Goal: Information Seeking & Learning: Find specific fact

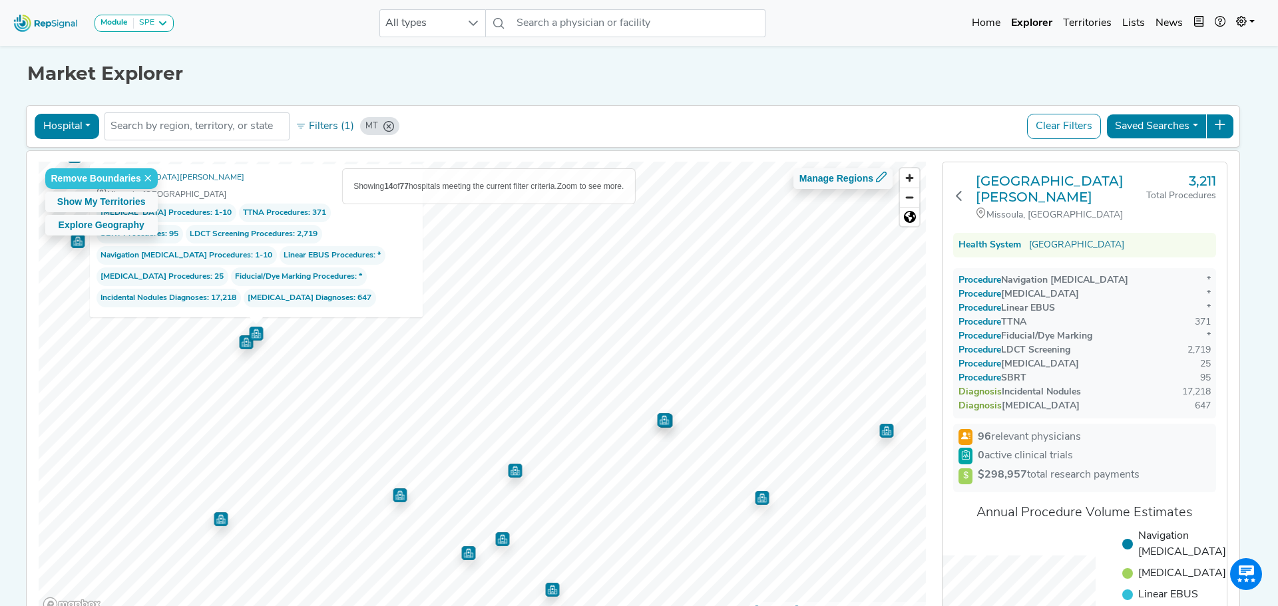
click at [586, 112] on div "Hospital Physician Hospital ASC Office Health System MT No results found Filter…" at bounding box center [633, 126] width 1202 height 31
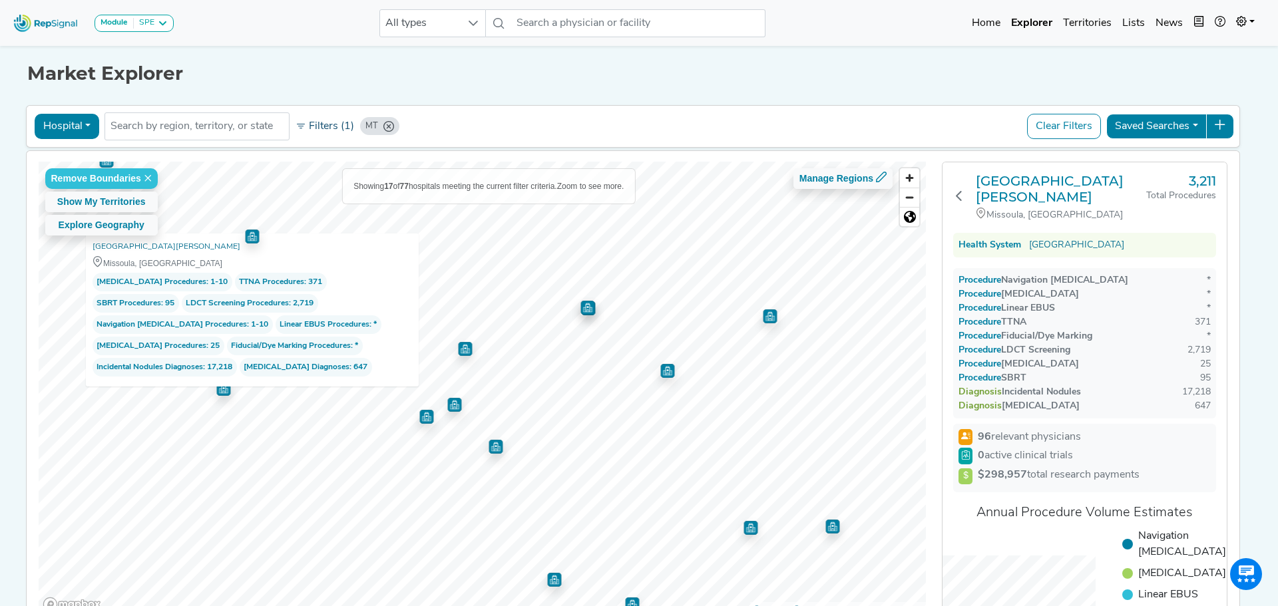
click at [332, 125] on button "Filters (1)" at bounding box center [324, 126] width 65 height 23
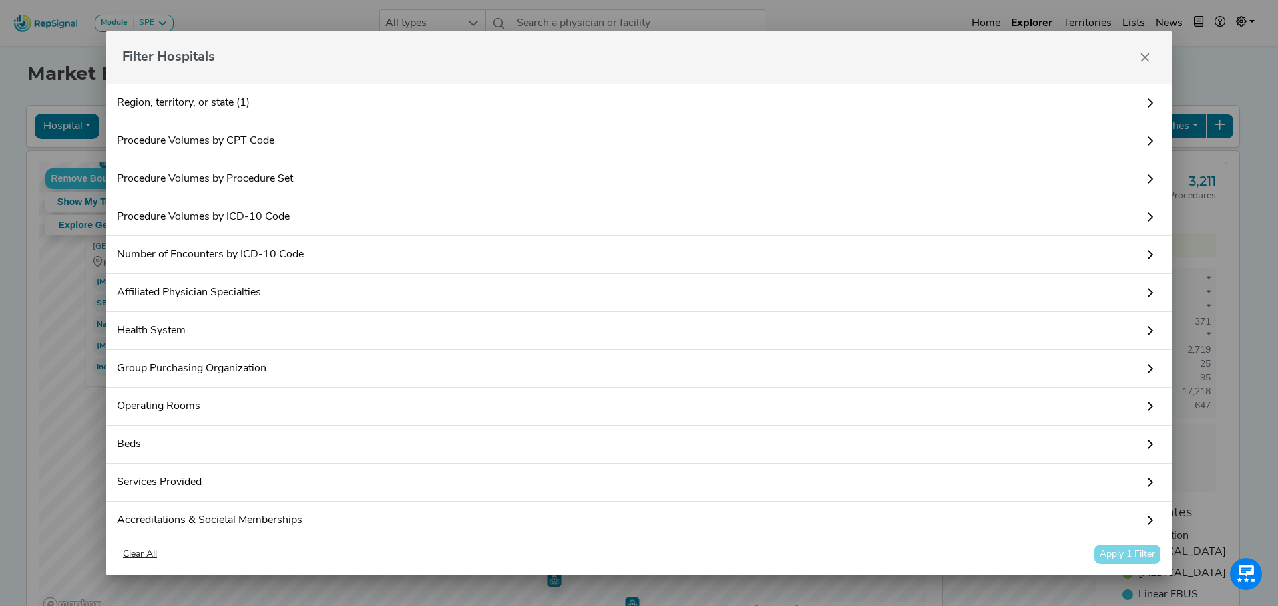
click at [1145, 138] on icon at bounding box center [1150, 141] width 11 height 11
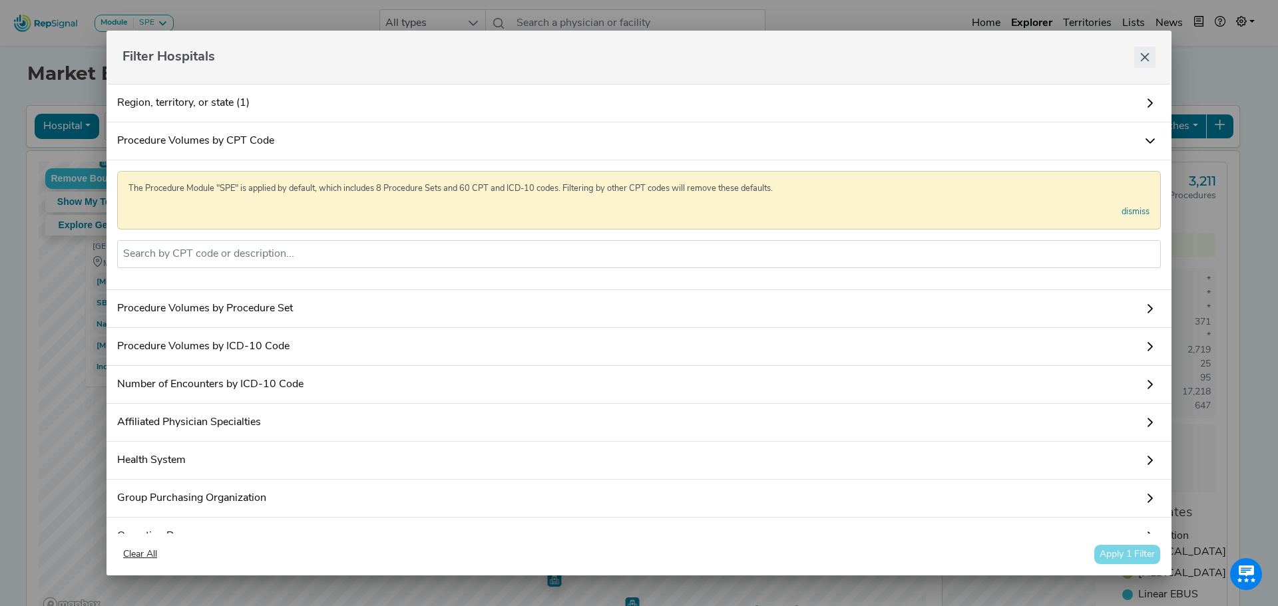
click at [1144, 57] on icon "Close" at bounding box center [1145, 57] width 9 height 9
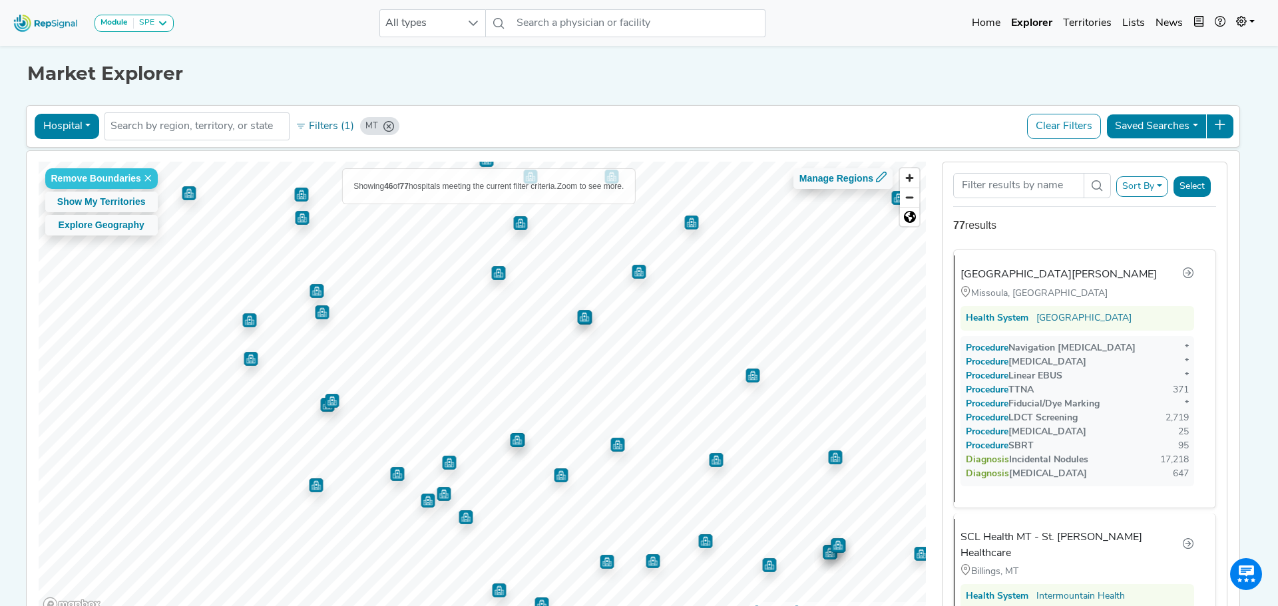
click at [313, 285] on img "Map marker" at bounding box center [316, 291] width 14 height 14
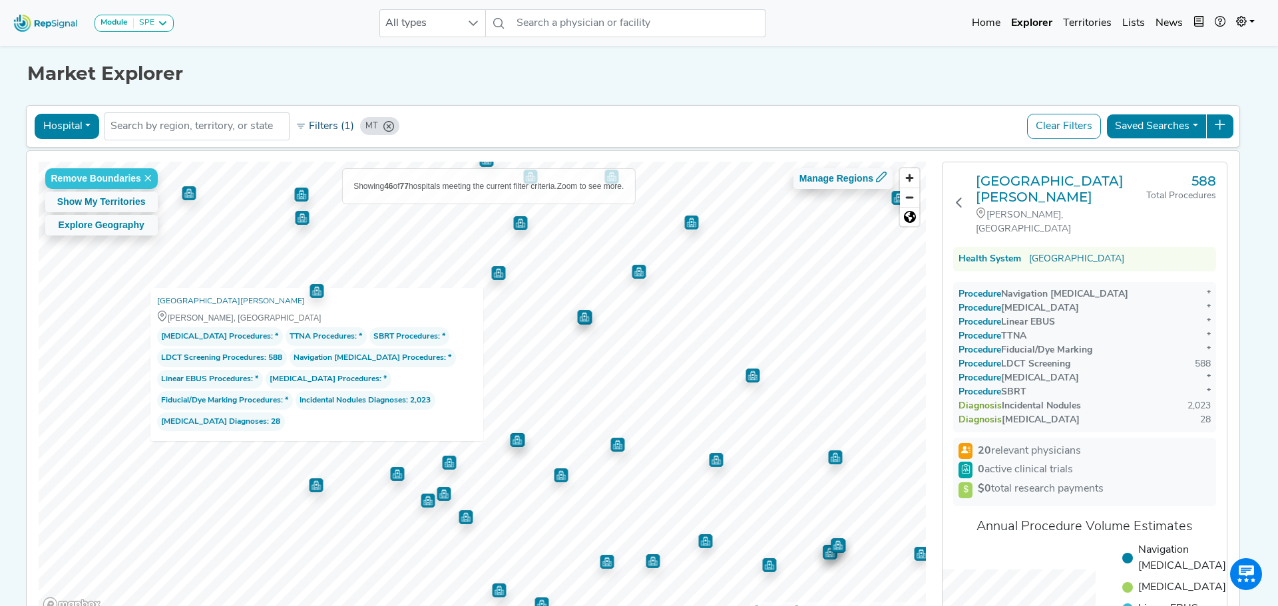
click at [325, 128] on button "Filters (1)" at bounding box center [324, 126] width 65 height 23
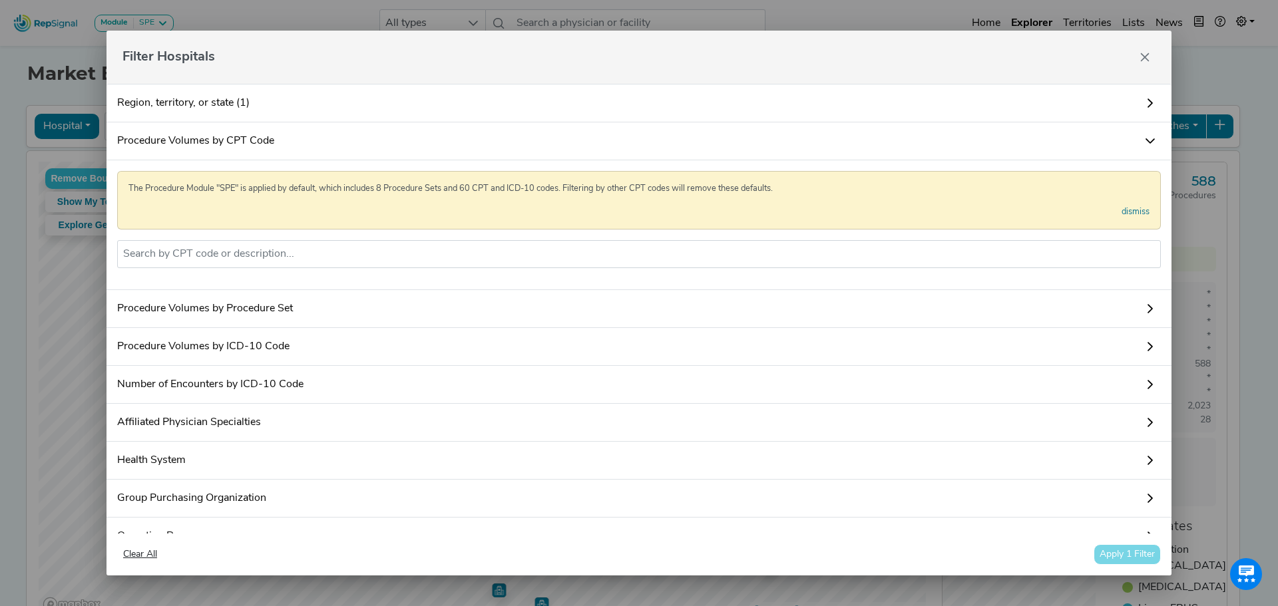
click at [279, 360] on link "Procedure Volumes by ICD-10 Code" at bounding box center [638, 347] width 1065 height 38
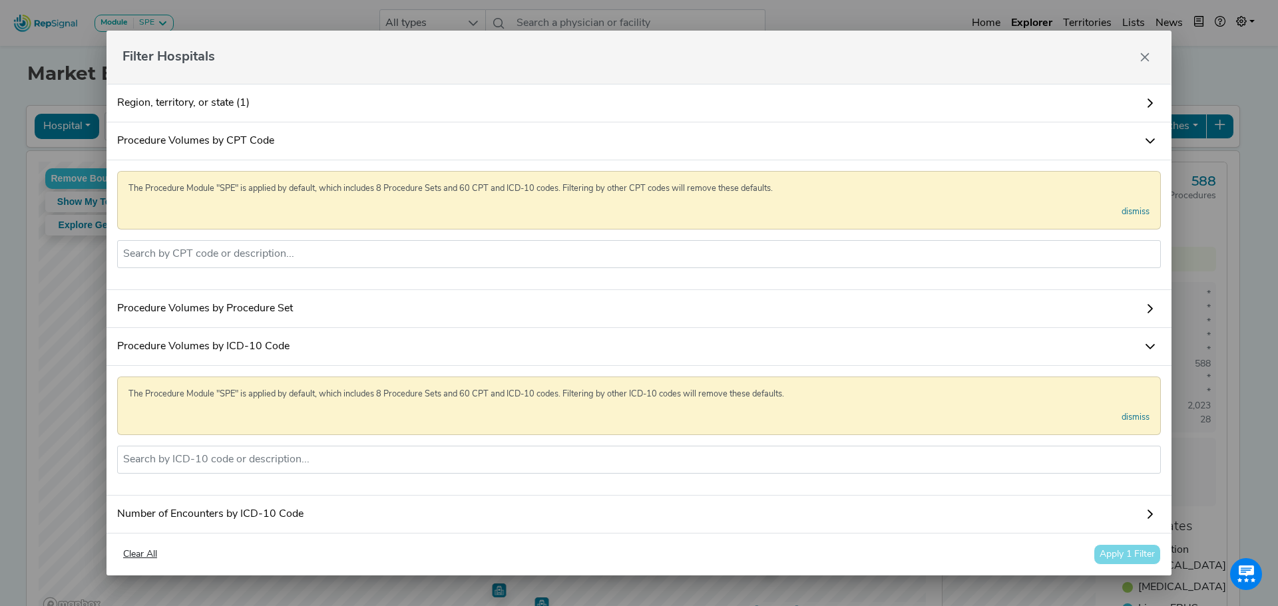
click at [279, 360] on link "Procedure Volumes by ICD-10 Code" at bounding box center [638, 347] width 1065 height 38
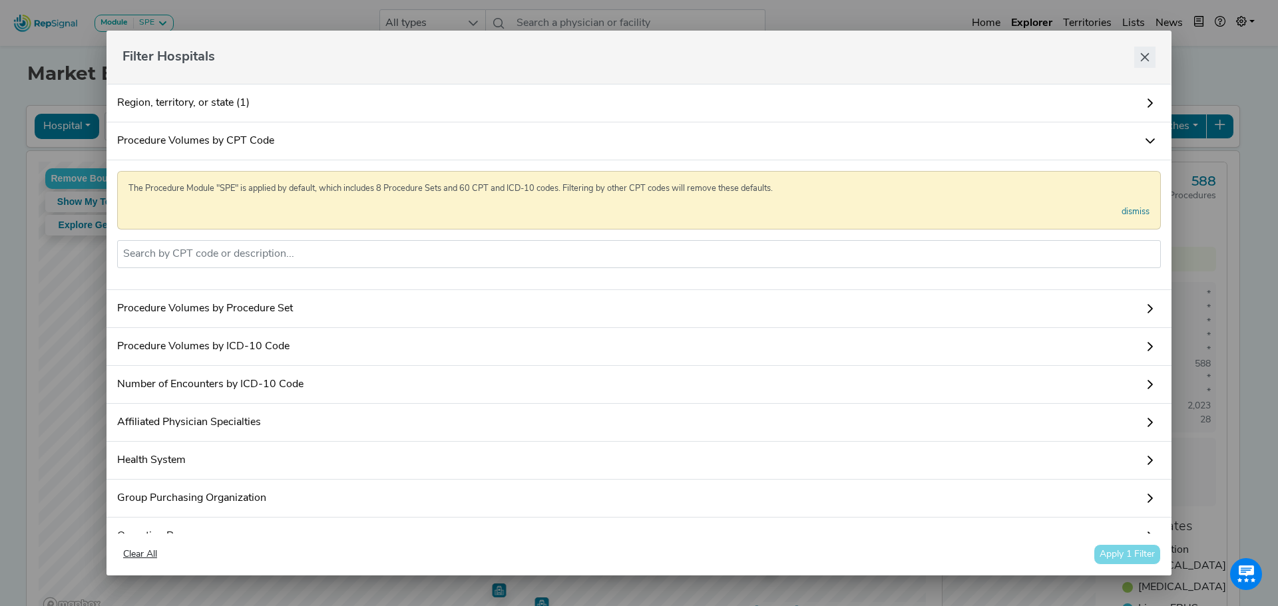
click at [1144, 53] on icon "Close" at bounding box center [1144, 57] width 11 height 11
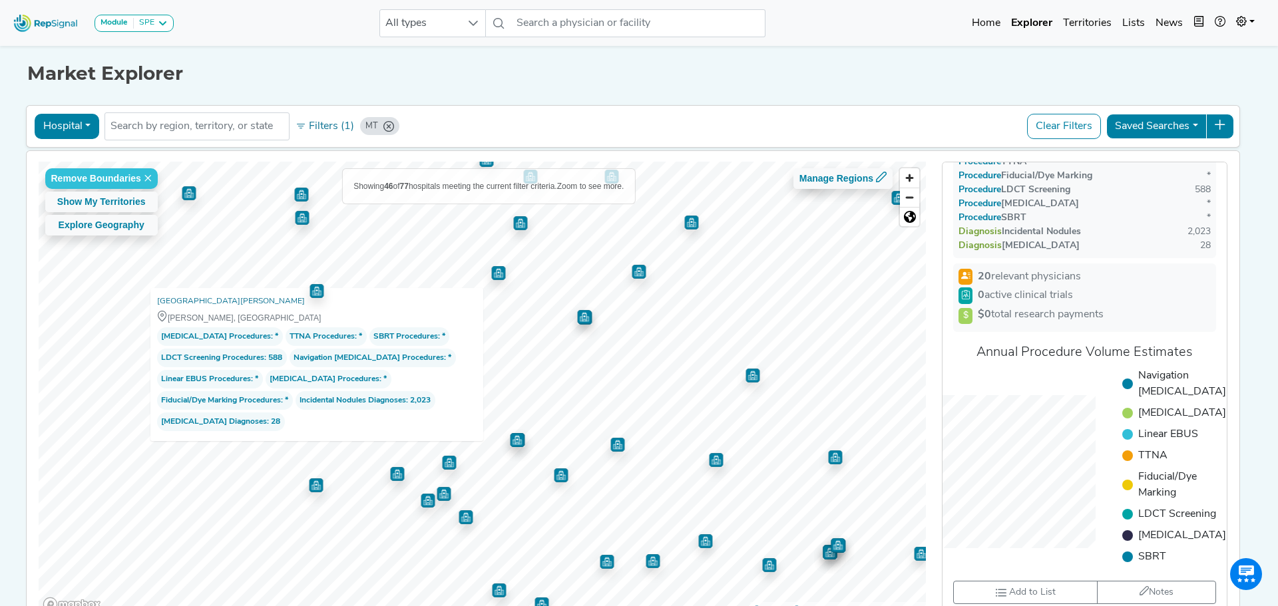
scroll to position [256, 0]
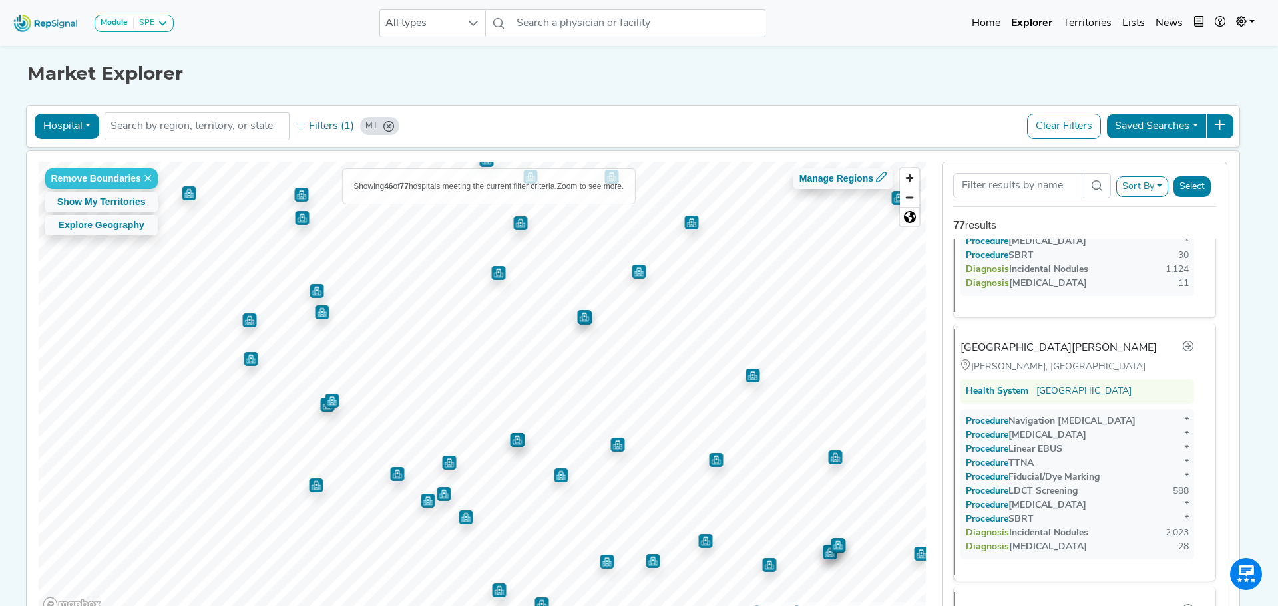
click at [588, 321] on img "Map marker" at bounding box center [584, 317] width 14 height 14
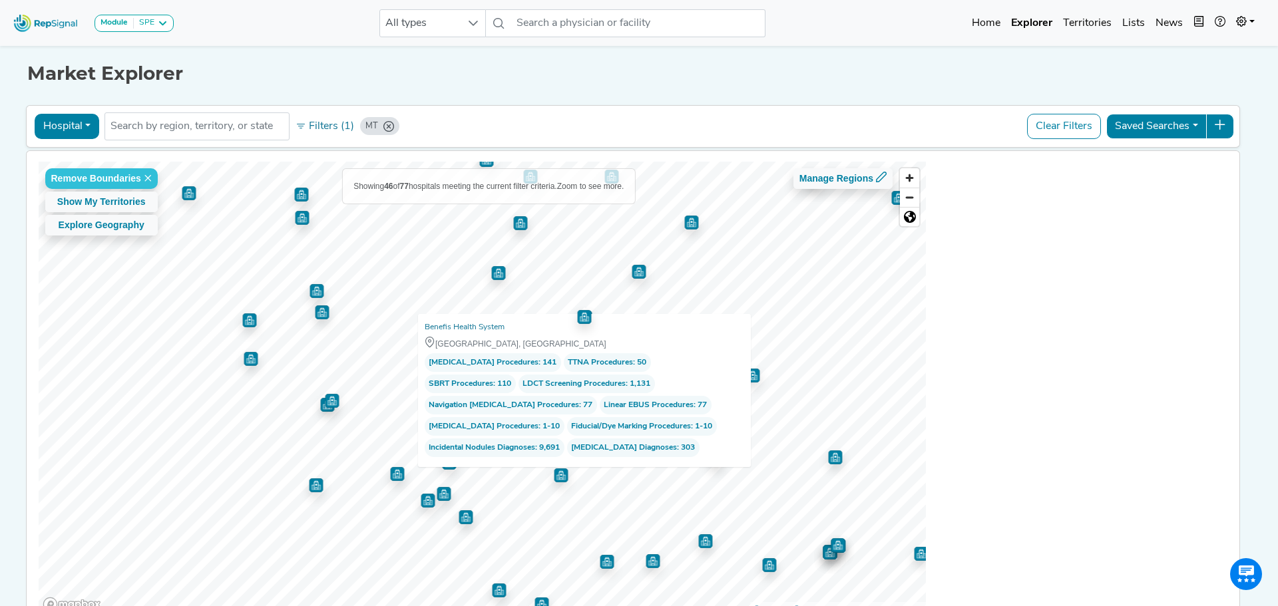
scroll to position [2207, 0]
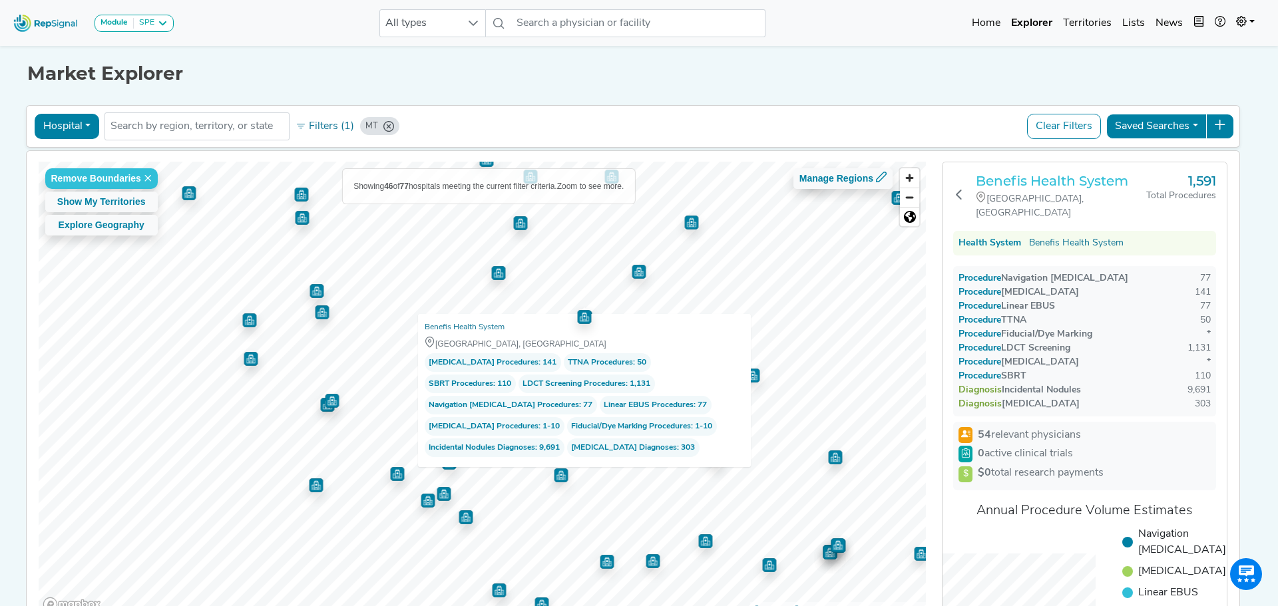
click at [1075, 176] on h3 "Benefis Health System" at bounding box center [1061, 181] width 170 height 16
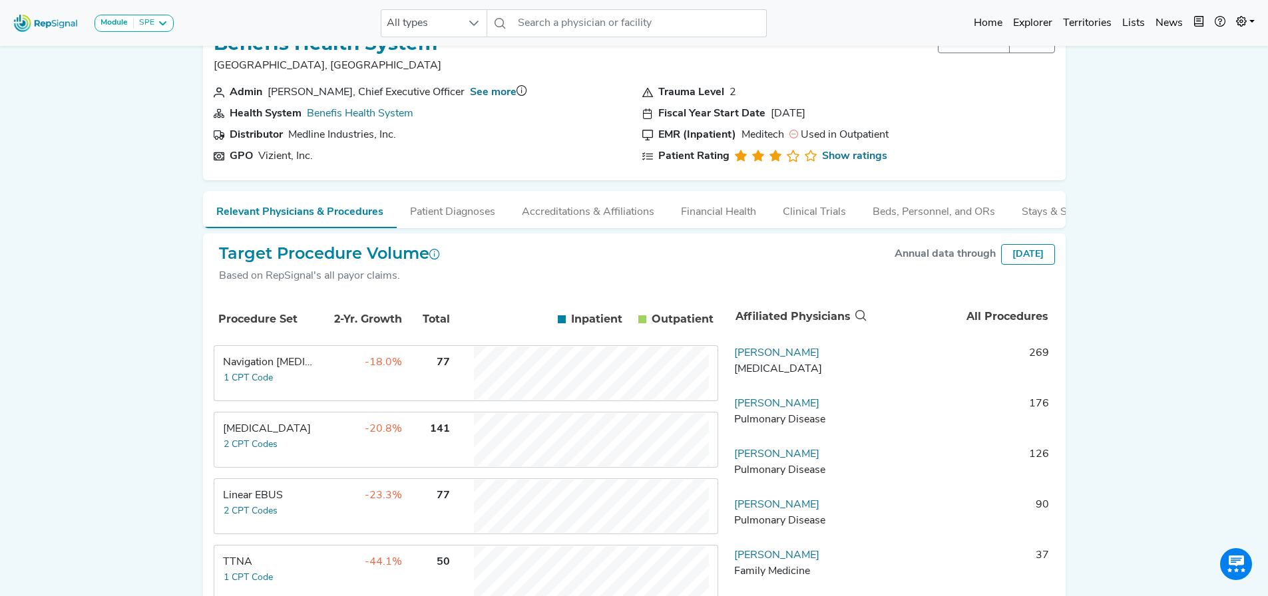
scroll to position [67, 0]
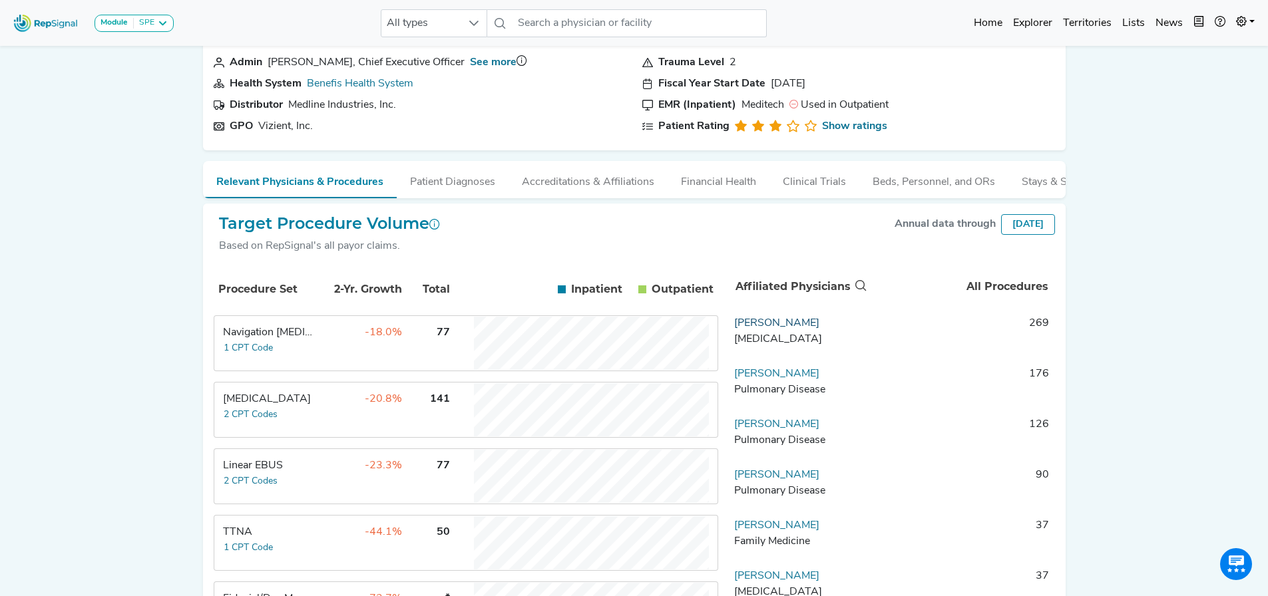
click at [789, 329] on link "Randy Sibbitt" at bounding box center [776, 323] width 85 height 11
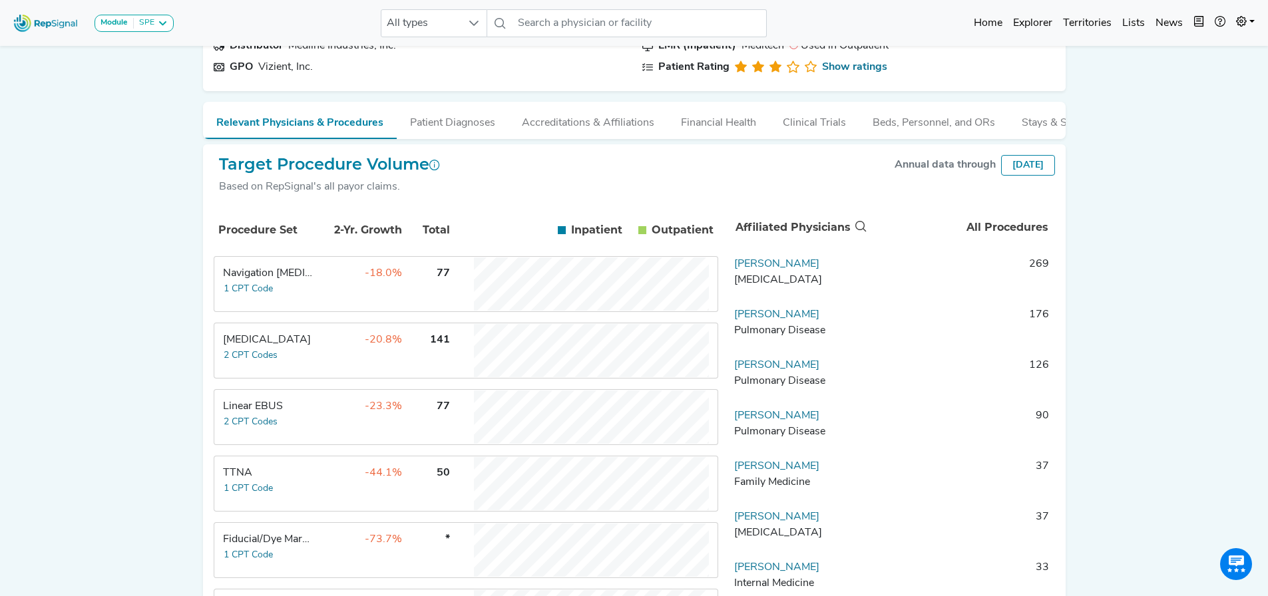
scroll to position [133, 0]
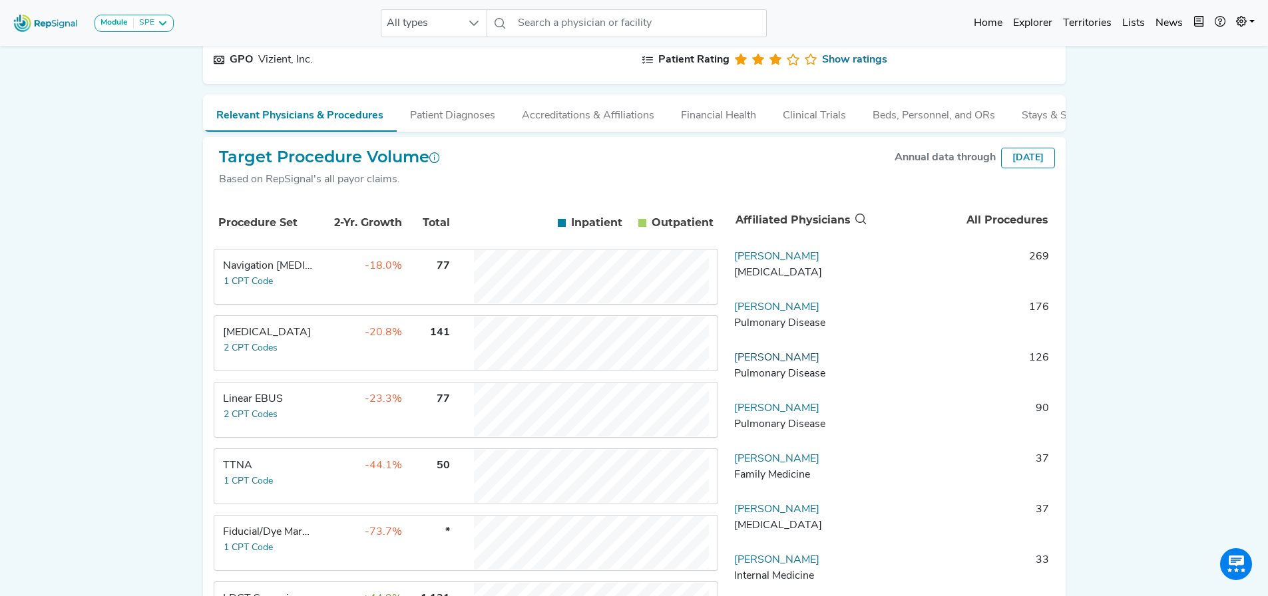
click at [767, 363] on link "Merhala Balasubramaniam" at bounding box center [776, 358] width 85 height 11
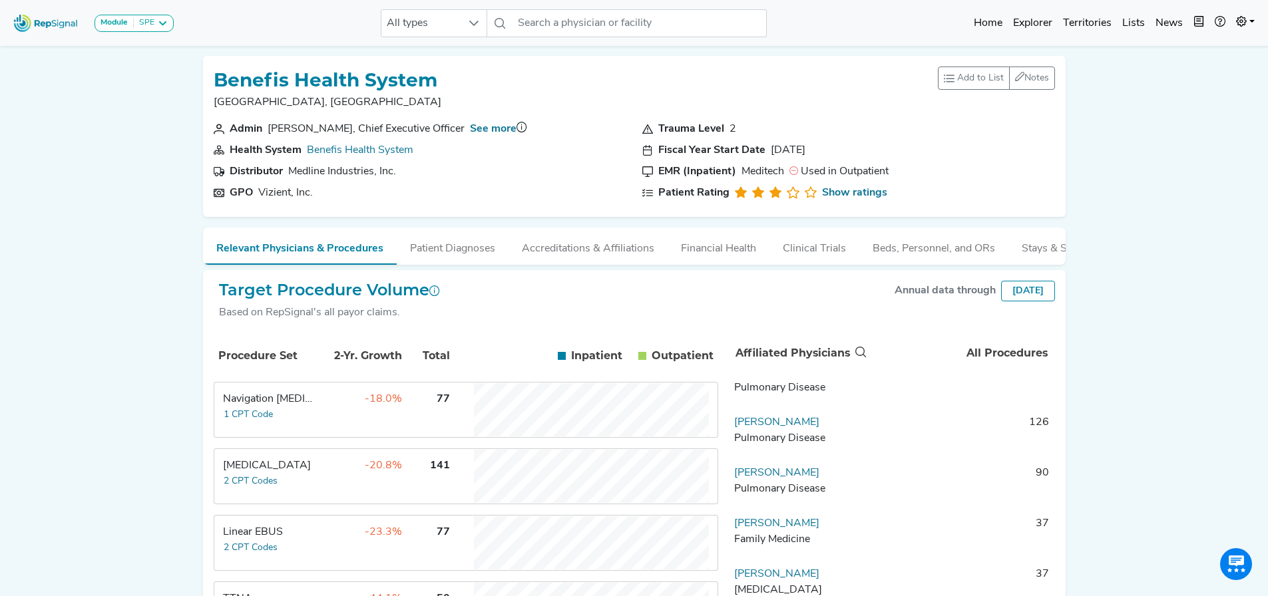
scroll to position [133, 0]
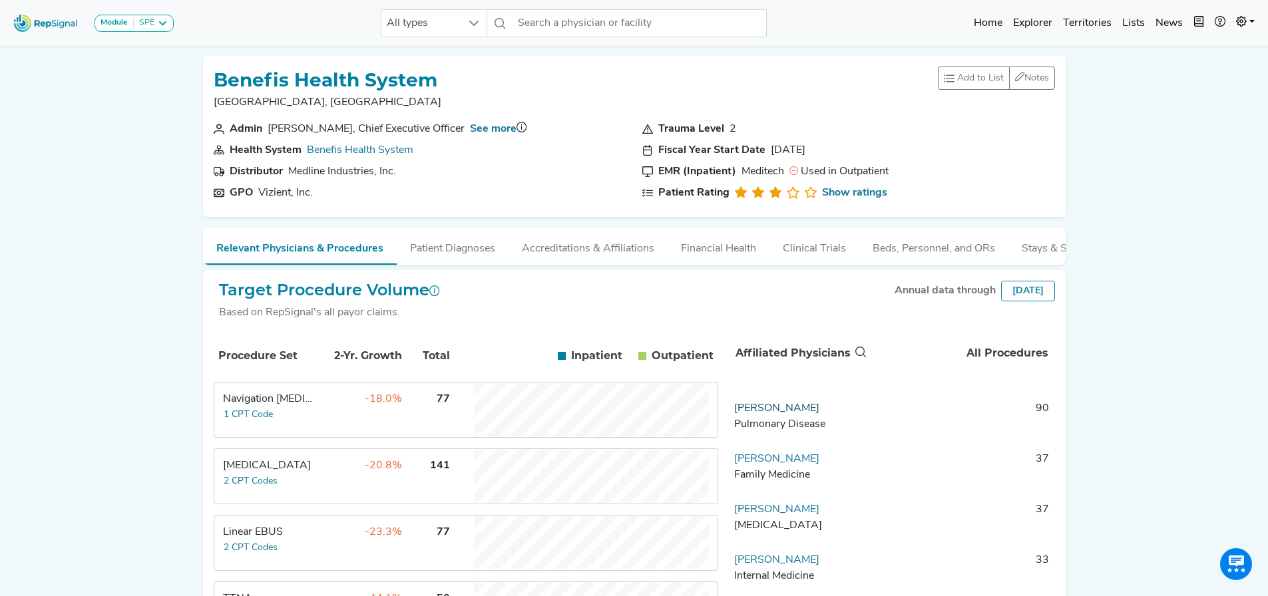
click at [775, 414] on link "John Mazur" at bounding box center [776, 408] width 85 height 11
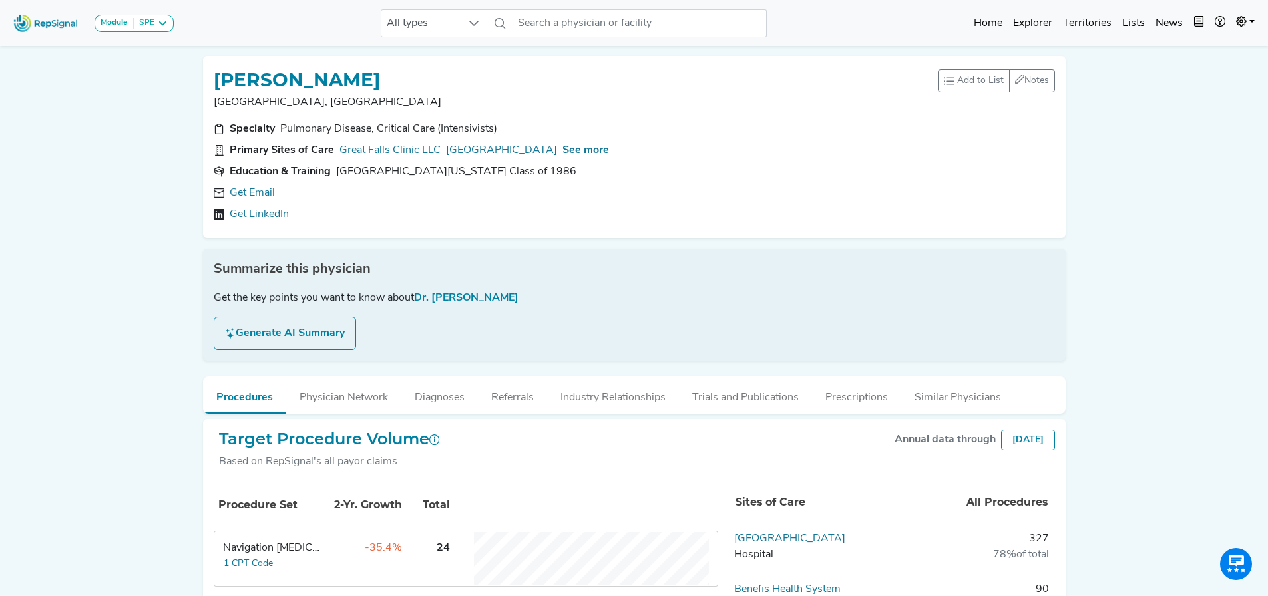
scroll to position [133, 0]
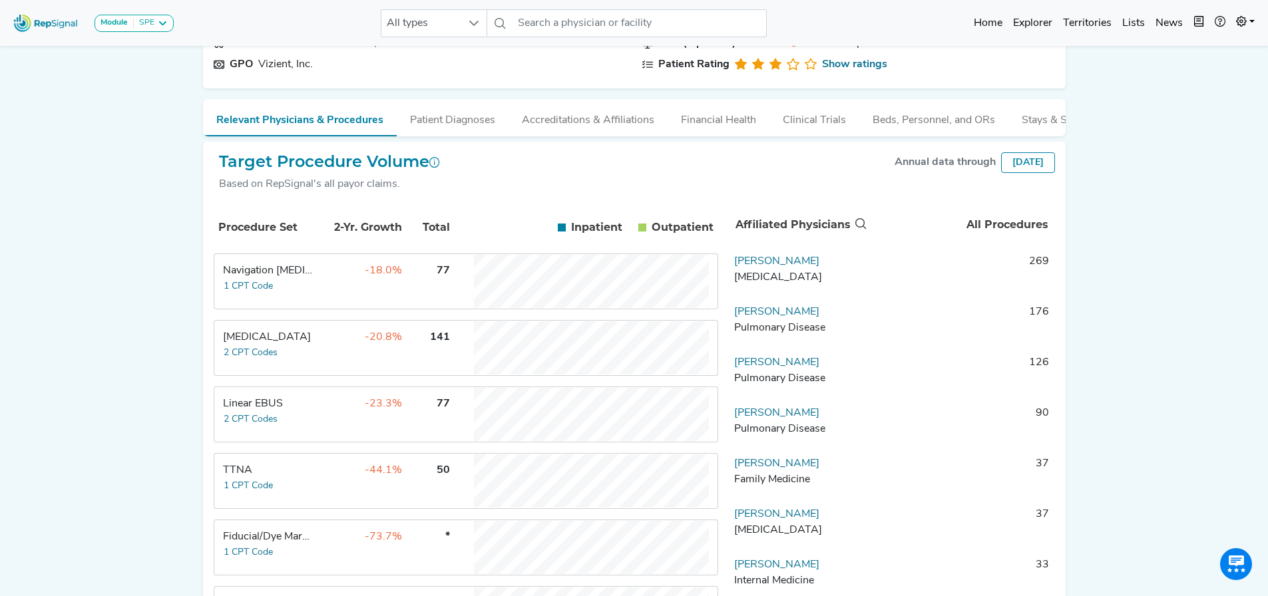
scroll to position [133, 0]
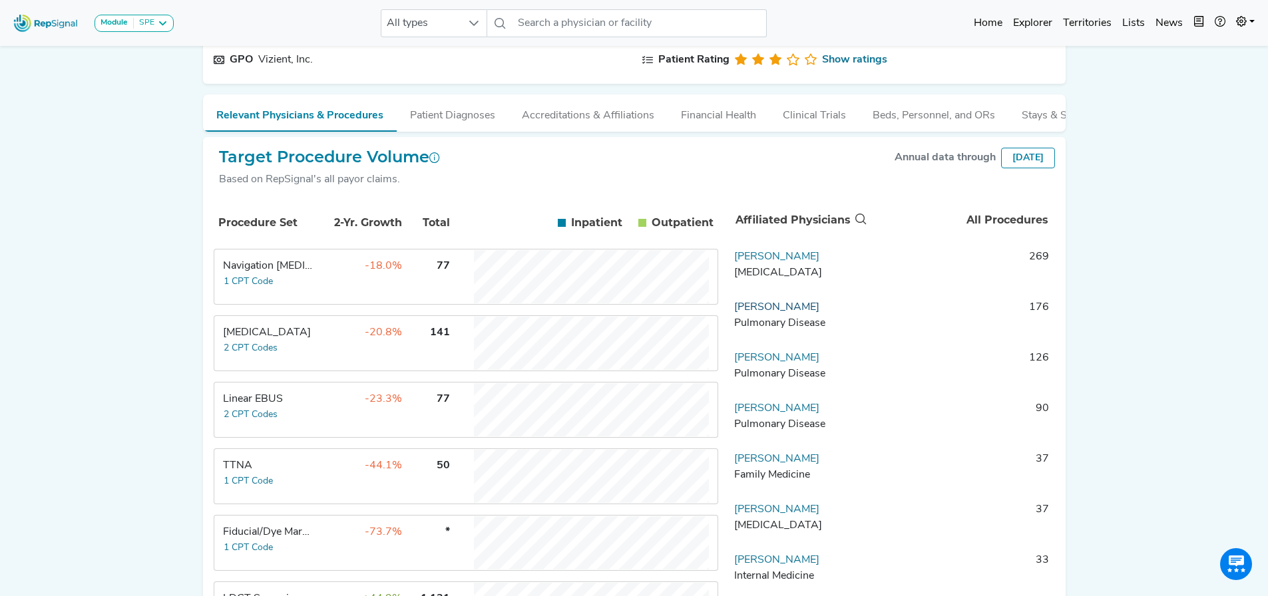
click at [758, 313] on link "Gabor Varju" at bounding box center [776, 307] width 85 height 11
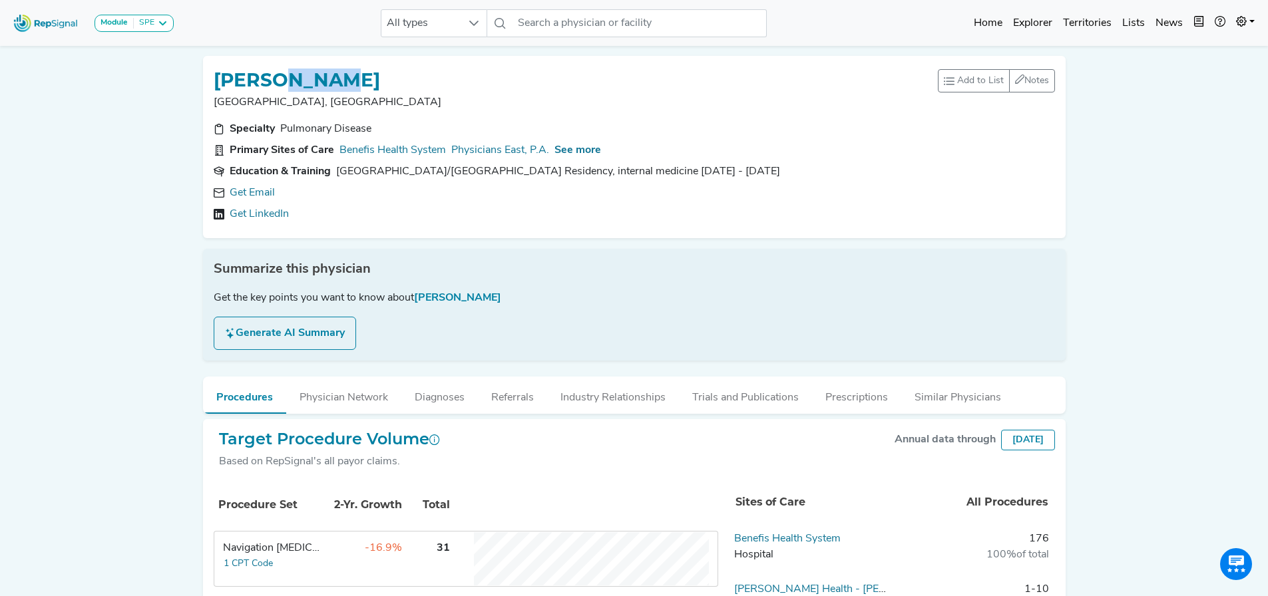
drag, startPoint x: 344, startPoint y: 75, endPoint x: 297, endPoint y: 71, distance: 47.4
click at [297, 71] on div "GABOR VARJU" at bounding box center [576, 79] width 724 height 25
copy h1 "VARJU"
